Goal: Submit feedback/report problem

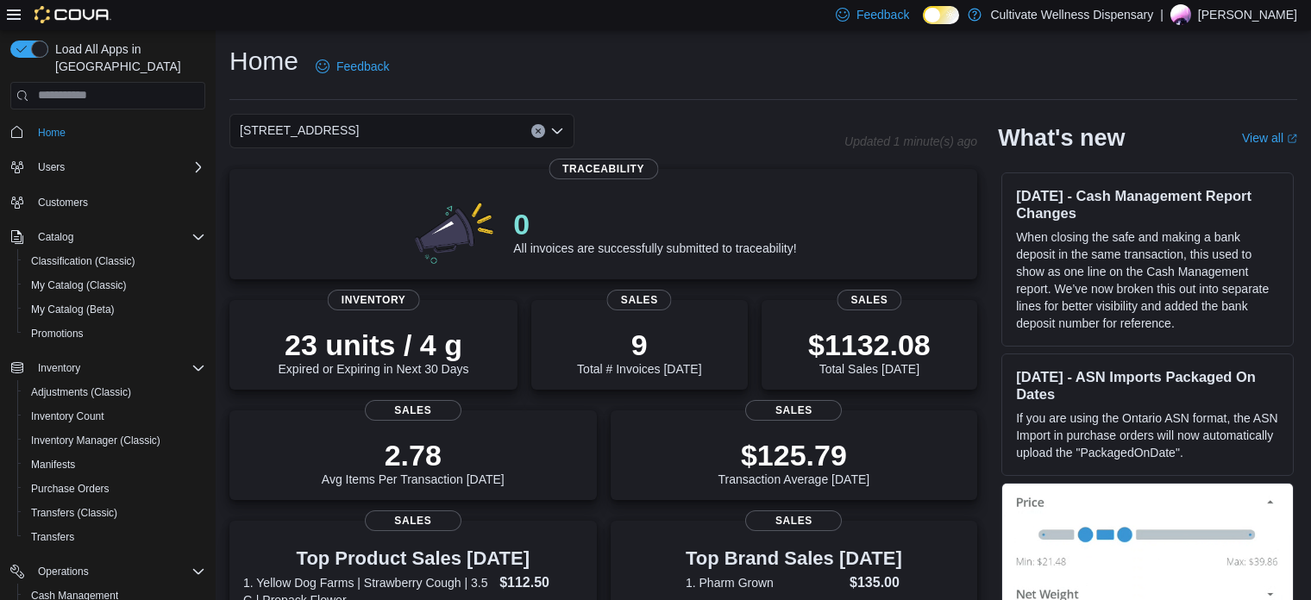
click at [720, 77] on div "Home Feedback" at bounding box center [762, 66] width 1067 height 45
click at [709, 55] on div "Home Feedback" at bounding box center [762, 66] width 1067 height 45
click at [704, 88] on div "Home Feedback" at bounding box center [762, 66] width 1067 height 45
click at [823, 57] on div "Home Feedback" at bounding box center [762, 66] width 1067 height 45
click at [767, 47] on div "Home Feedback" at bounding box center [762, 66] width 1067 height 45
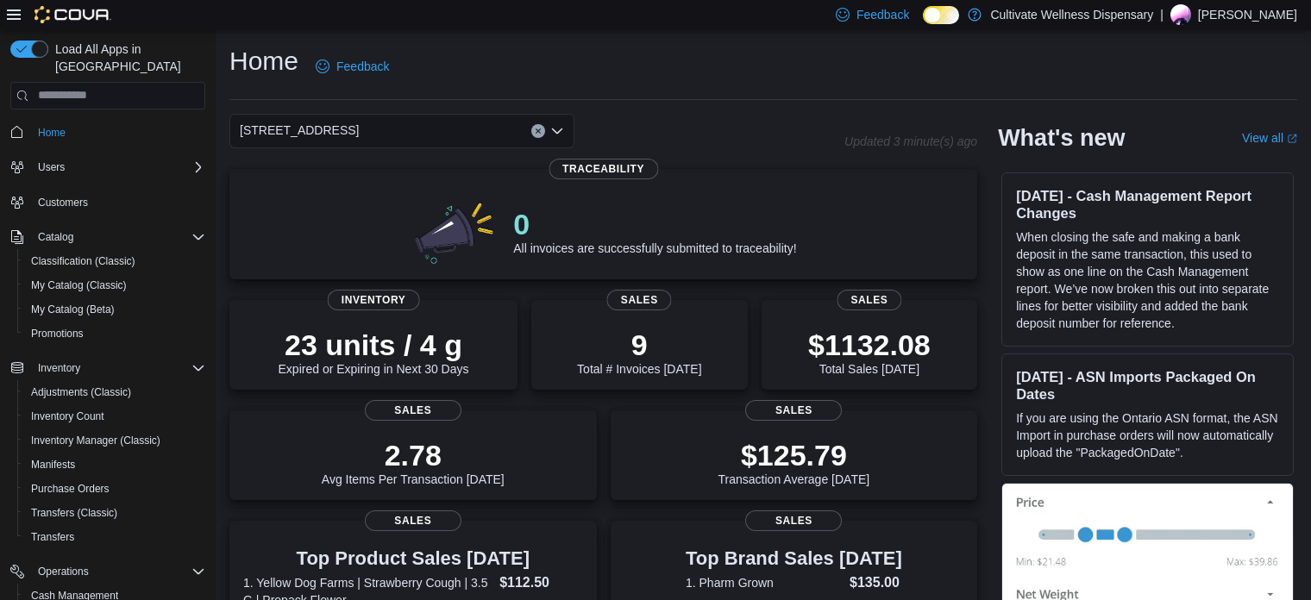
click at [1057, 77] on div "Home Feedback" at bounding box center [762, 66] width 1067 height 45
click at [912, 59] on div "Home Feedback" at bounding box center [762, 66] width 1067 height 45
click at [895, 82] on div "Home Feedback" at bounding box center [762, 66] width 1067 height 45
click at [769, 79] on div "Home Feedback" at bounding box center [762, 66] width 1067 height 45
click at [753, 86] on div "Home Feedback" at bounding box center [762, 66] width 1067 height 45
